Goal: Information Seeking & Learning: Learn about a topic

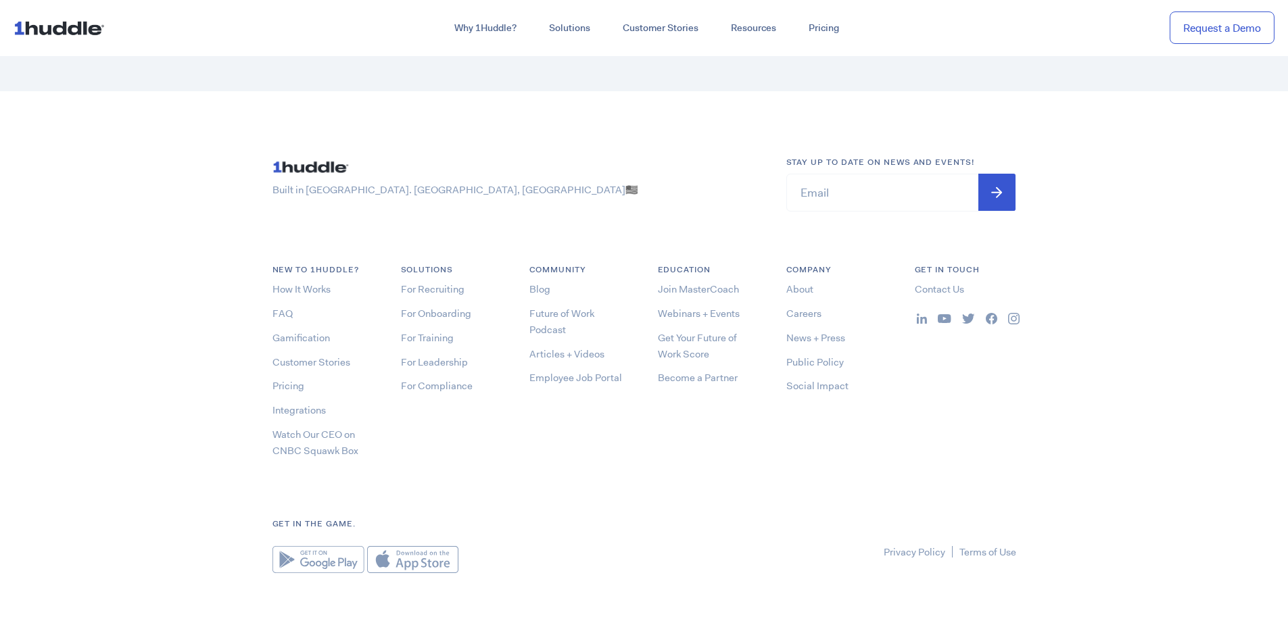
scroll to position [7298, 0]
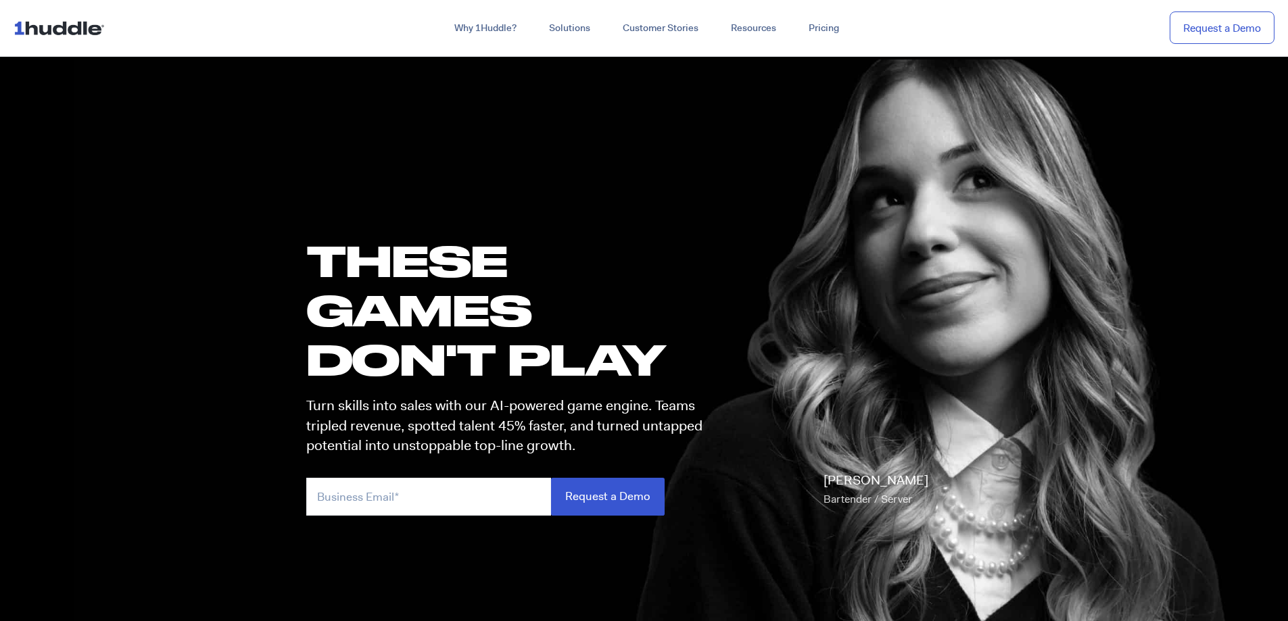
click at [62, 30] on img at bounding box center [62, 28] width 97 height 26
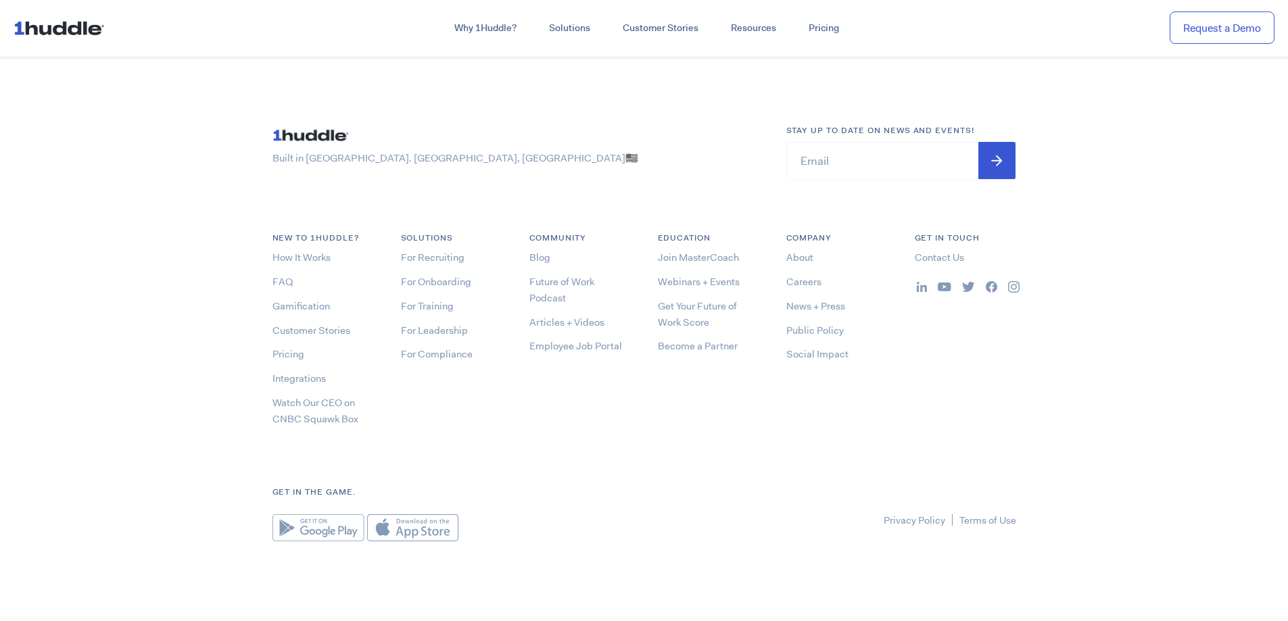
scroll to position [7298, 0]
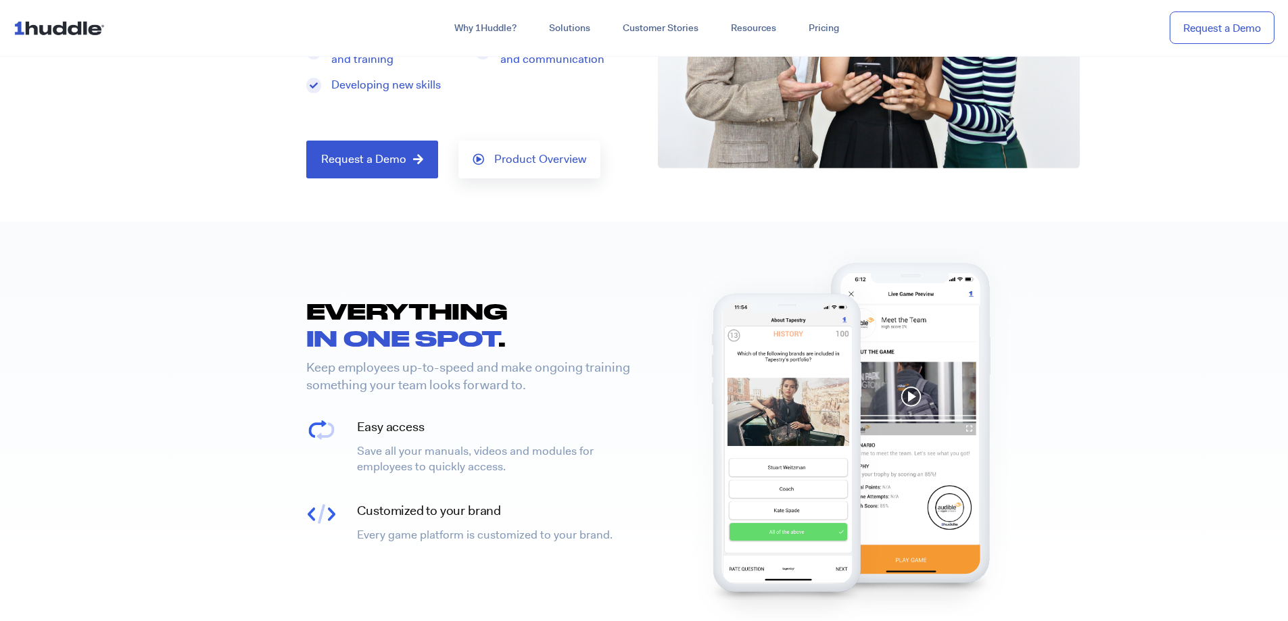
scroll to position [68, 0]
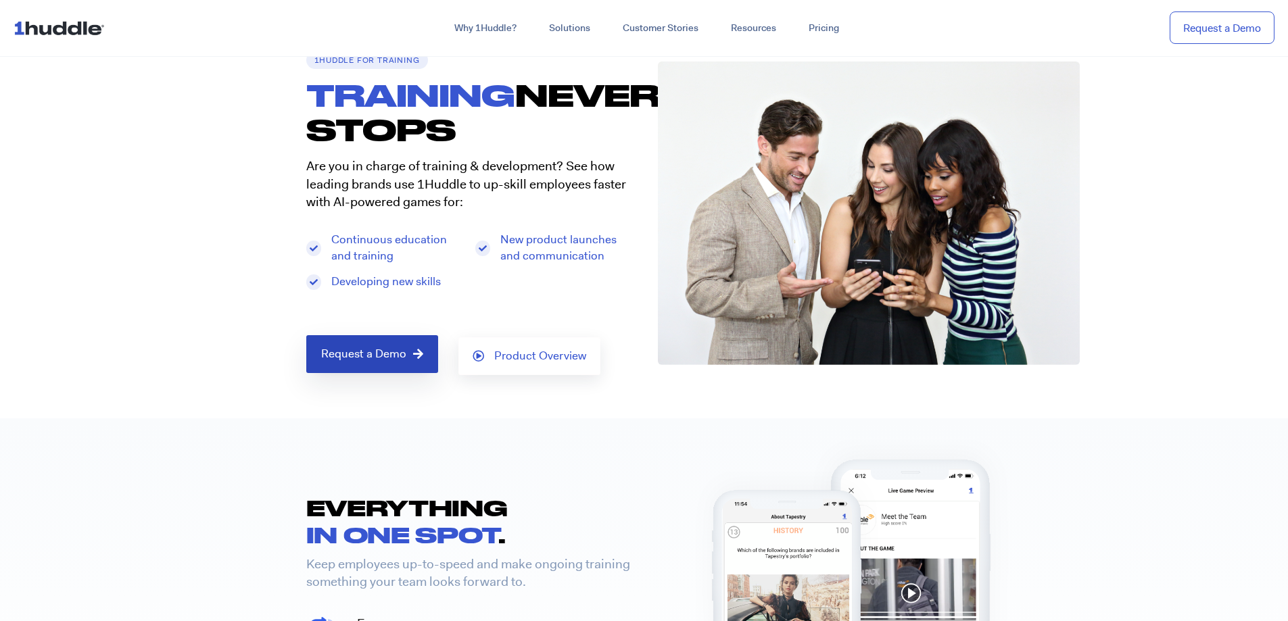
click at [382, 362] on link "Request a Demo" at bounding box center [372, 354] width 132 height 38
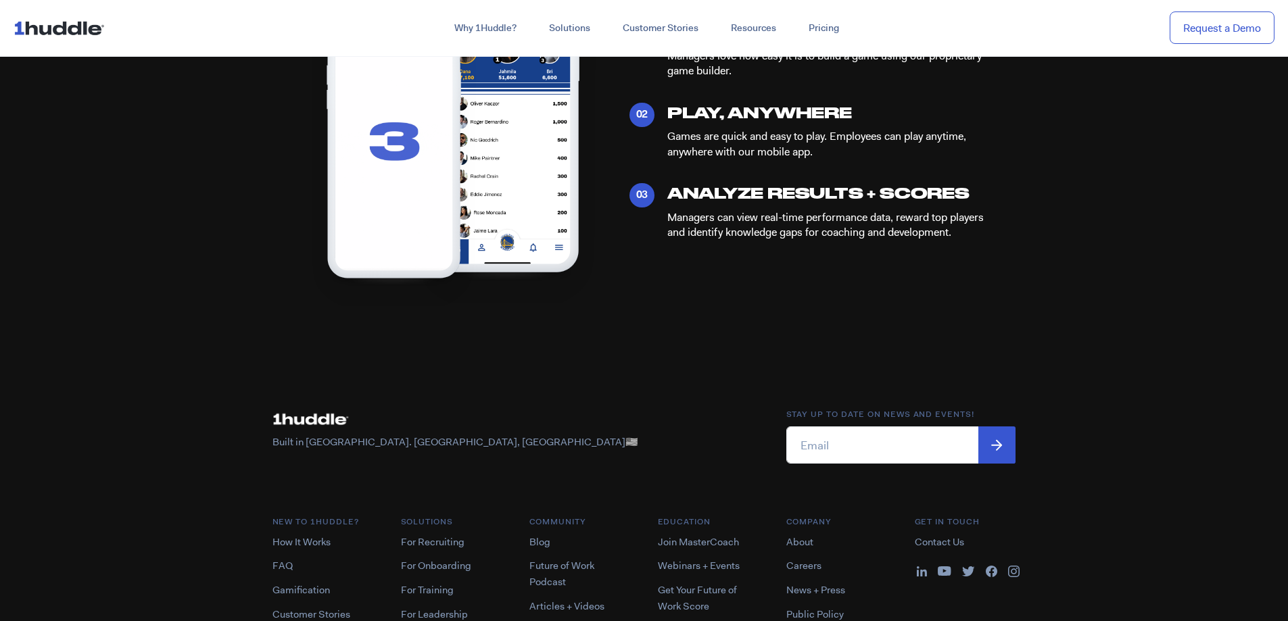
scroll to position [879, 0]
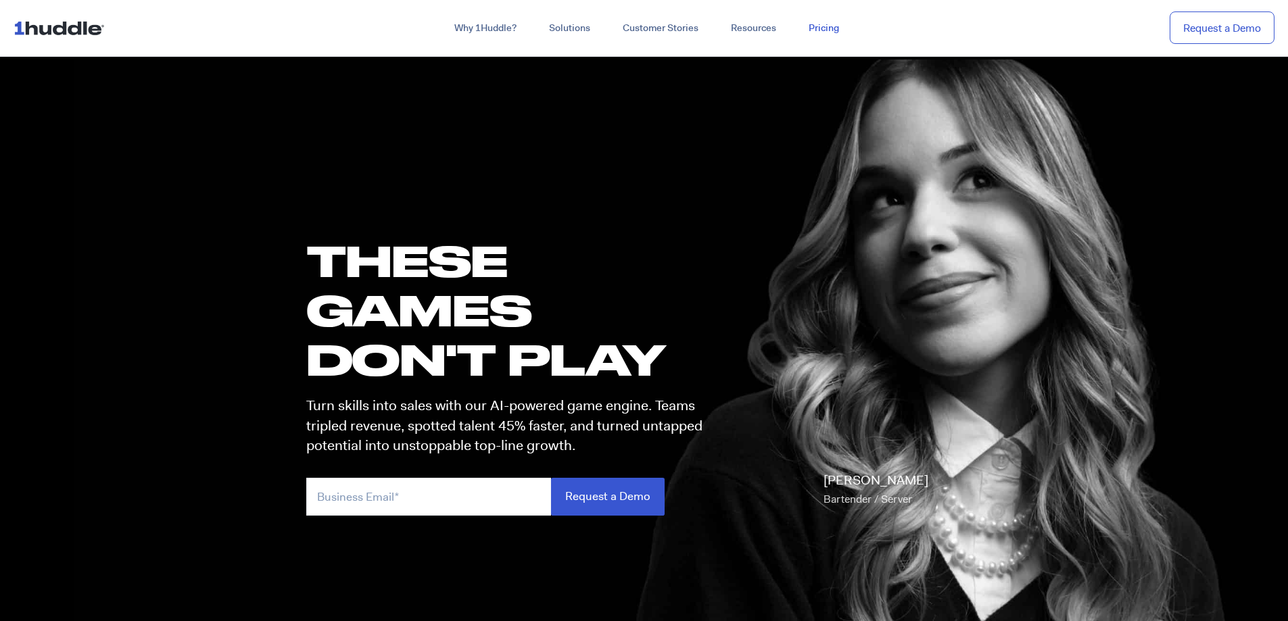
click at [821, 32] on link "Pricing" at bounding box center [823, 28] width 63 height 24
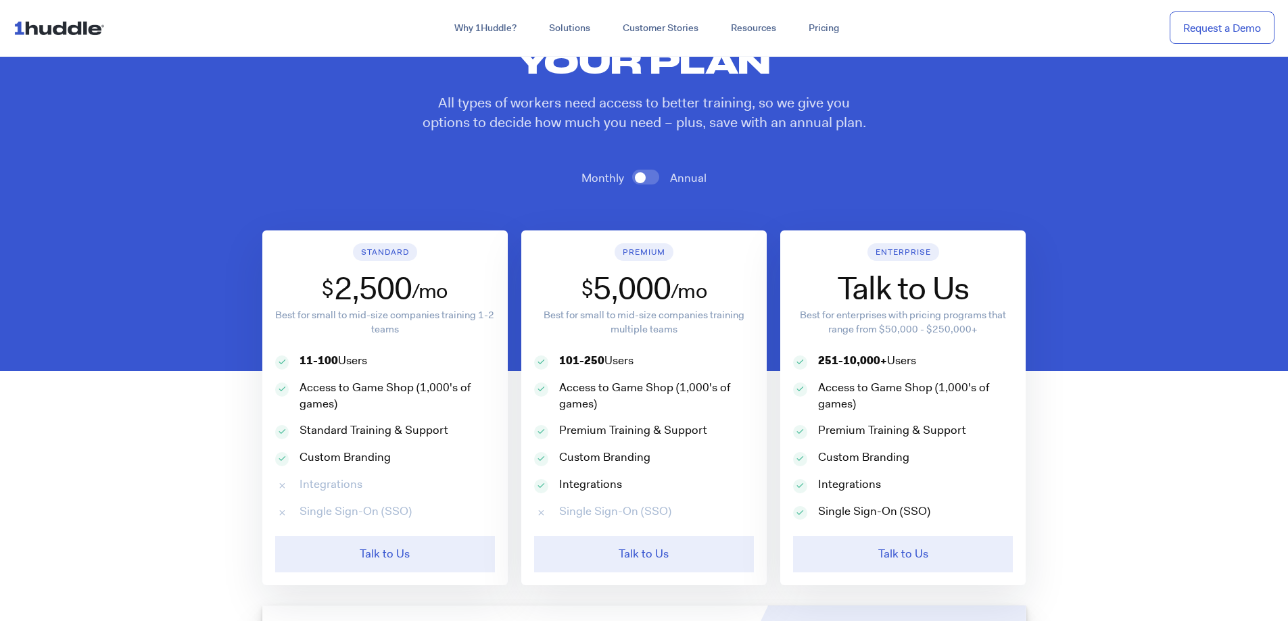
scroll to position [608, 0]
click at [641, 174] on span at bounding box center [645, 176] width 27 height 15
click at [0, 0] on input "checkbox" at bounding box center [0, 0] width 0 height 0
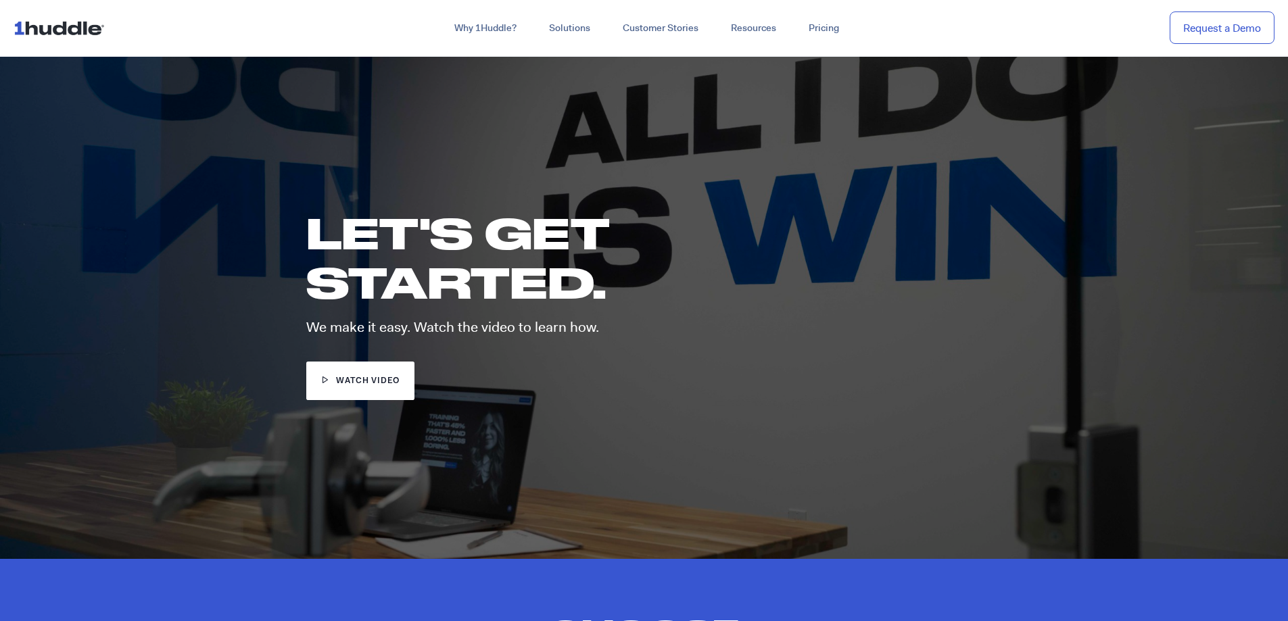
scroll to position [0, 0]
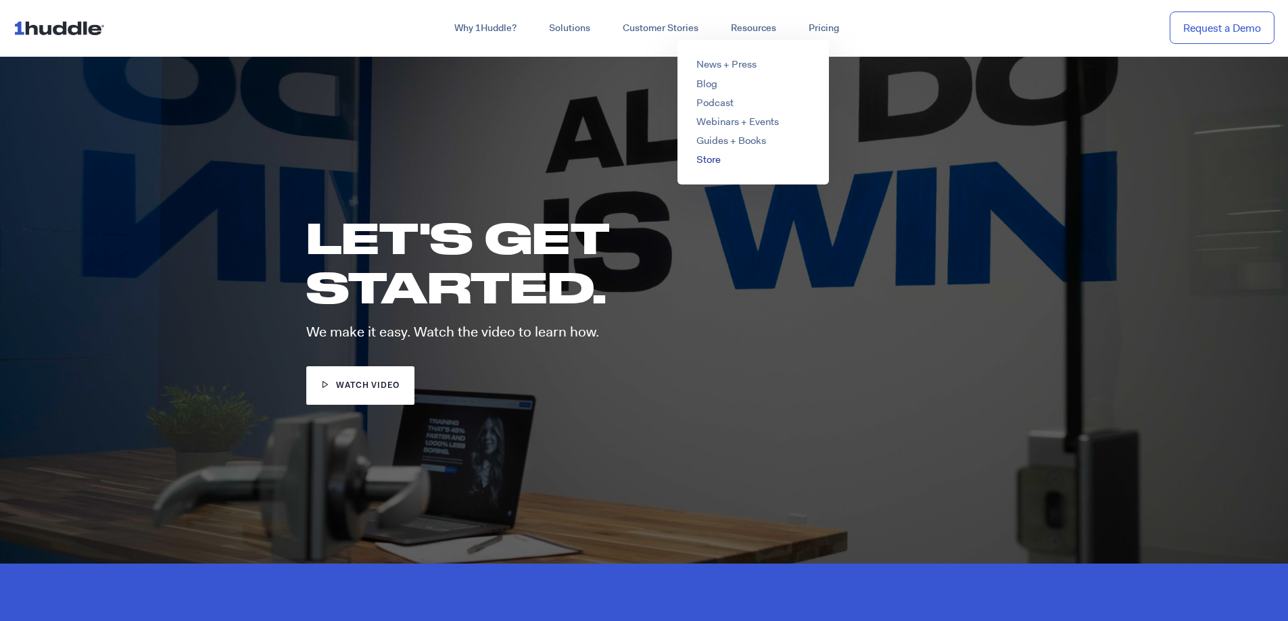
click at [718, 166] on link "Store" at bounding box center [708, 160] width 24 height 14
